Goal: Task Accomplishment & Management: Manage account settings

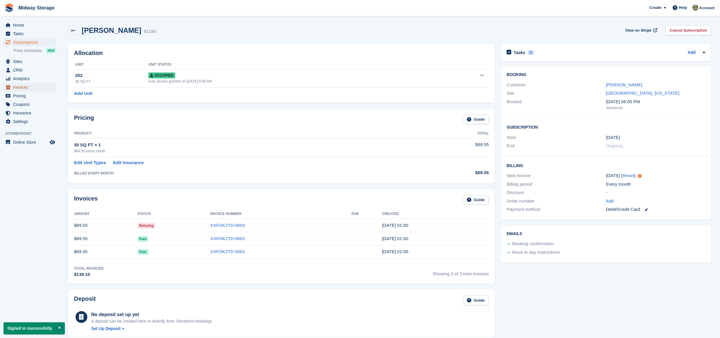
click at [31, 87] on span "Invoices" at bounding box center [31, 87] width 36 height 8
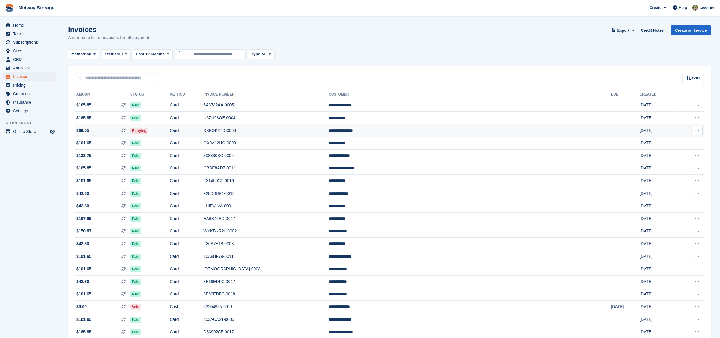
click at [696, 129] on icon at bounding box center [697, 131] width 3 height 4
click at [678, 149] on p "View on Stripe" at bounding box center [674, 150] width 52 height 9
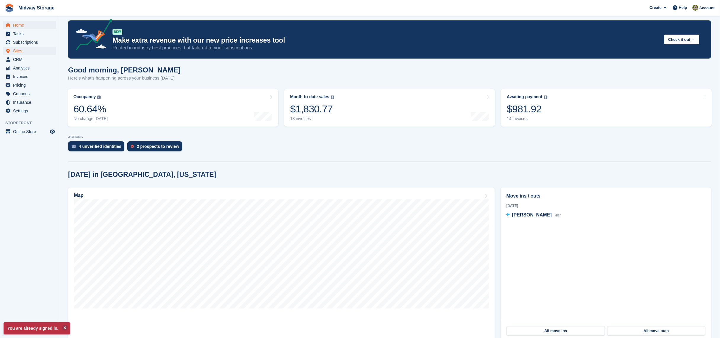
scroll to position [5, 0]
click at [26, 59] on span "CRM" at bounding box center [31, 59] width 36 height 8
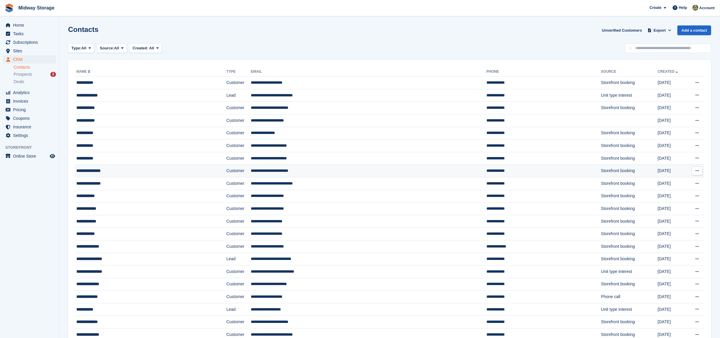
click at [292, 169] on td "**********" at bounding box center [369, 171] width 236 height 13
